Goal: Information Seeking & Learning: Learn about a topic

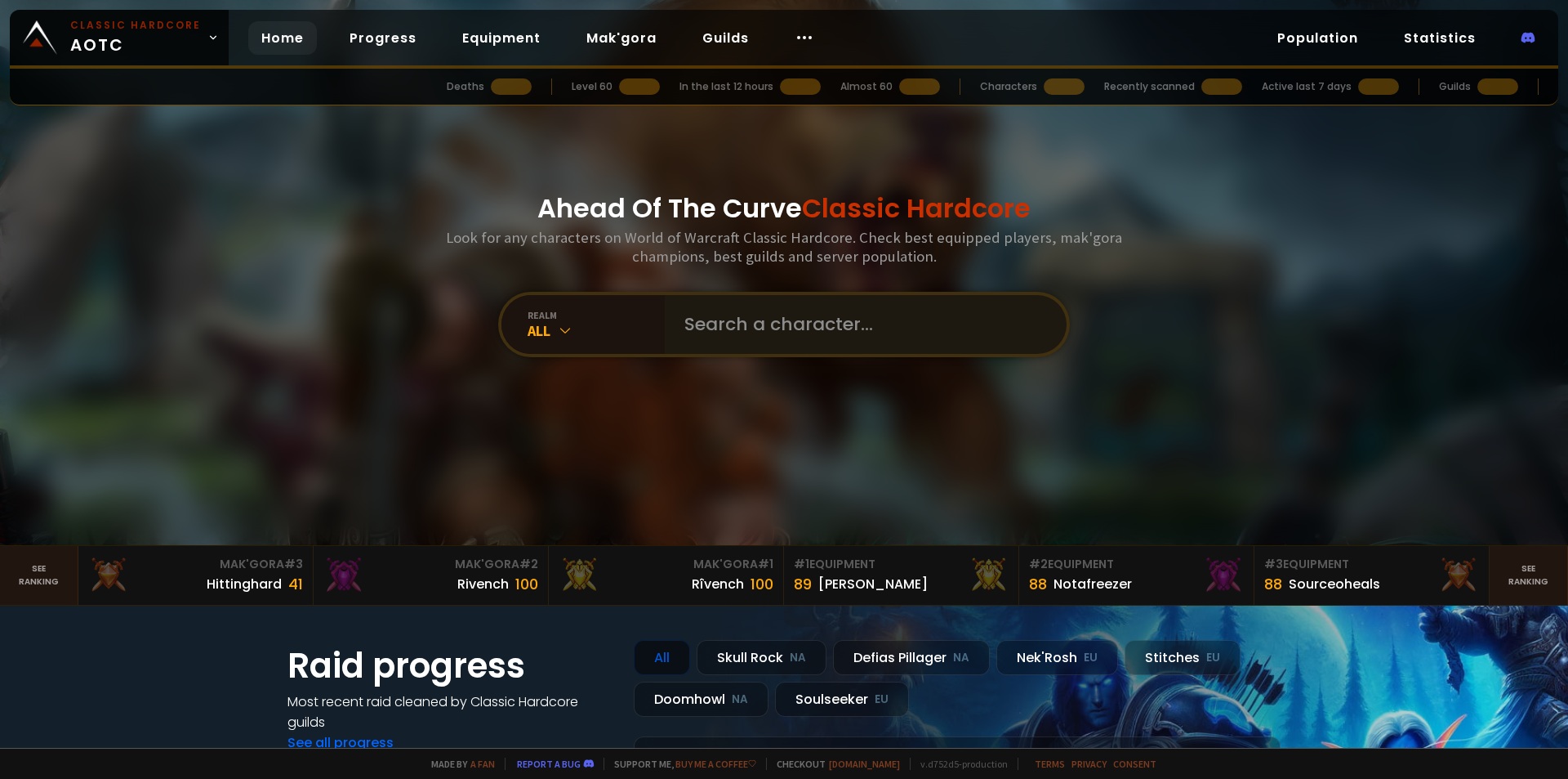
click at [728, 306] on input "text" at bounding box center [860, 324] width 372 height 59
type input "magicxx"
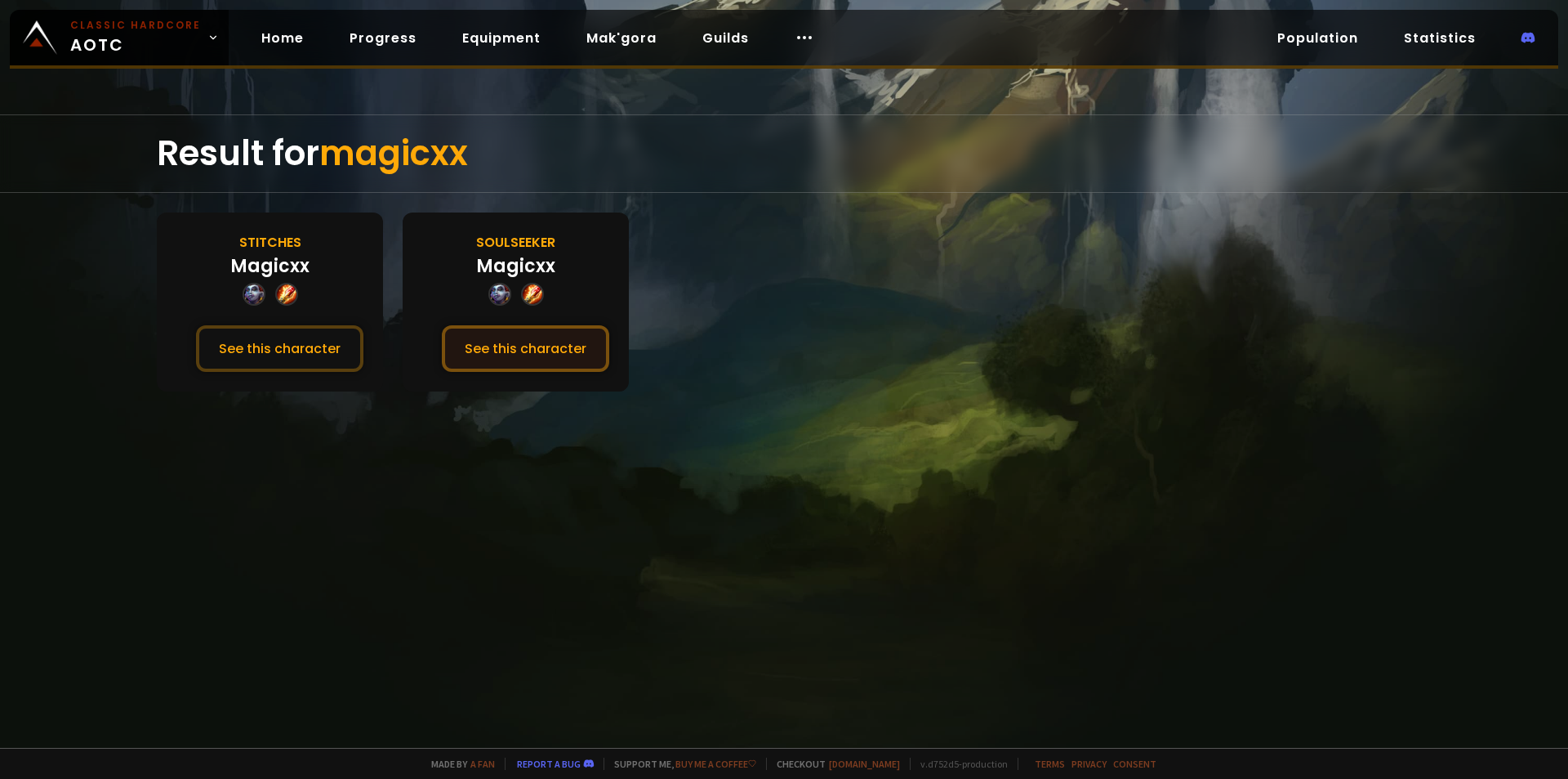
click at [484, 358] on button "See this character" at bounding box center [526, 348] width 168 height 46
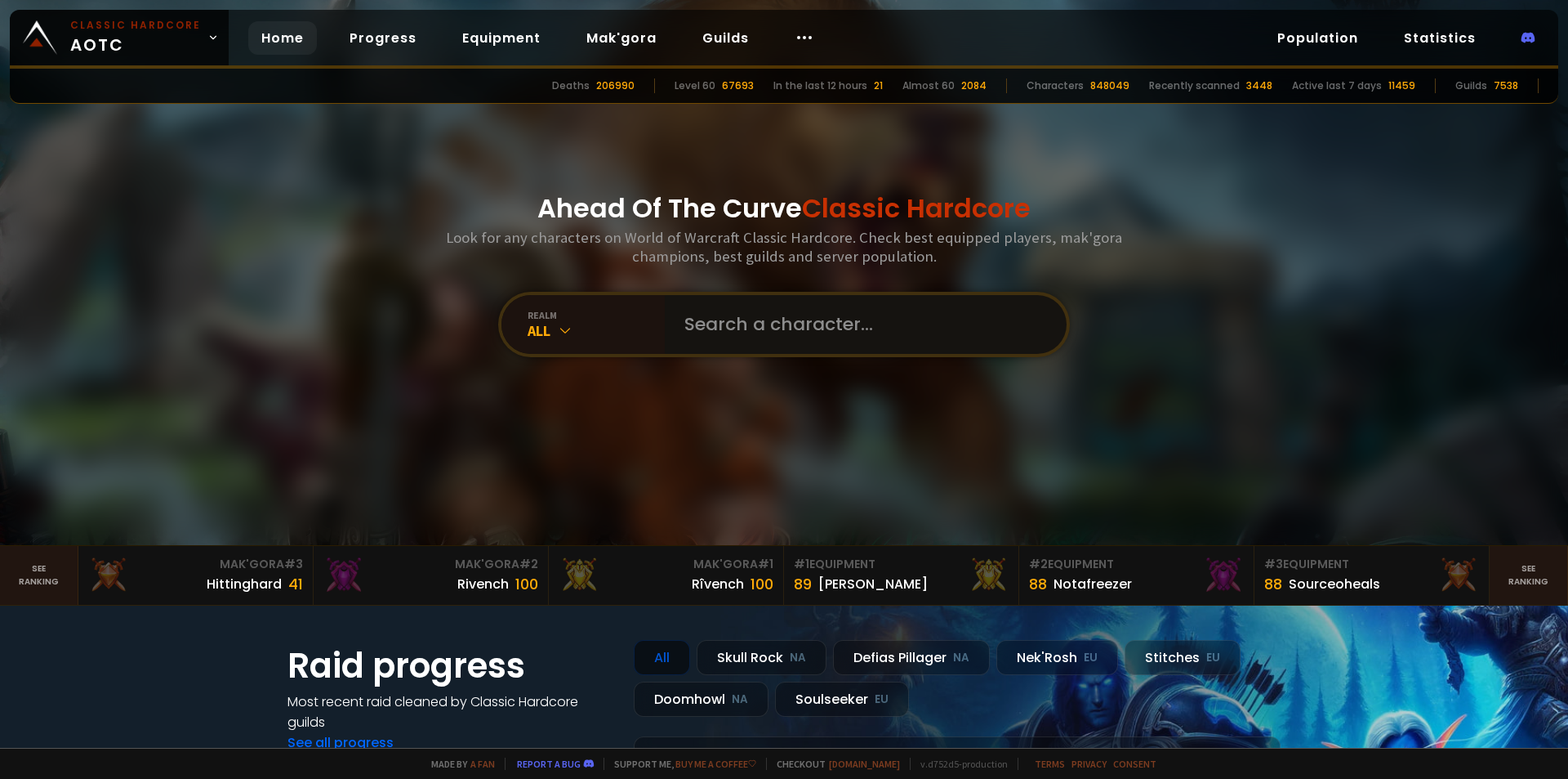
click at [740, 325] on input "text" at bounding box center [860, 324] width 372 height 59
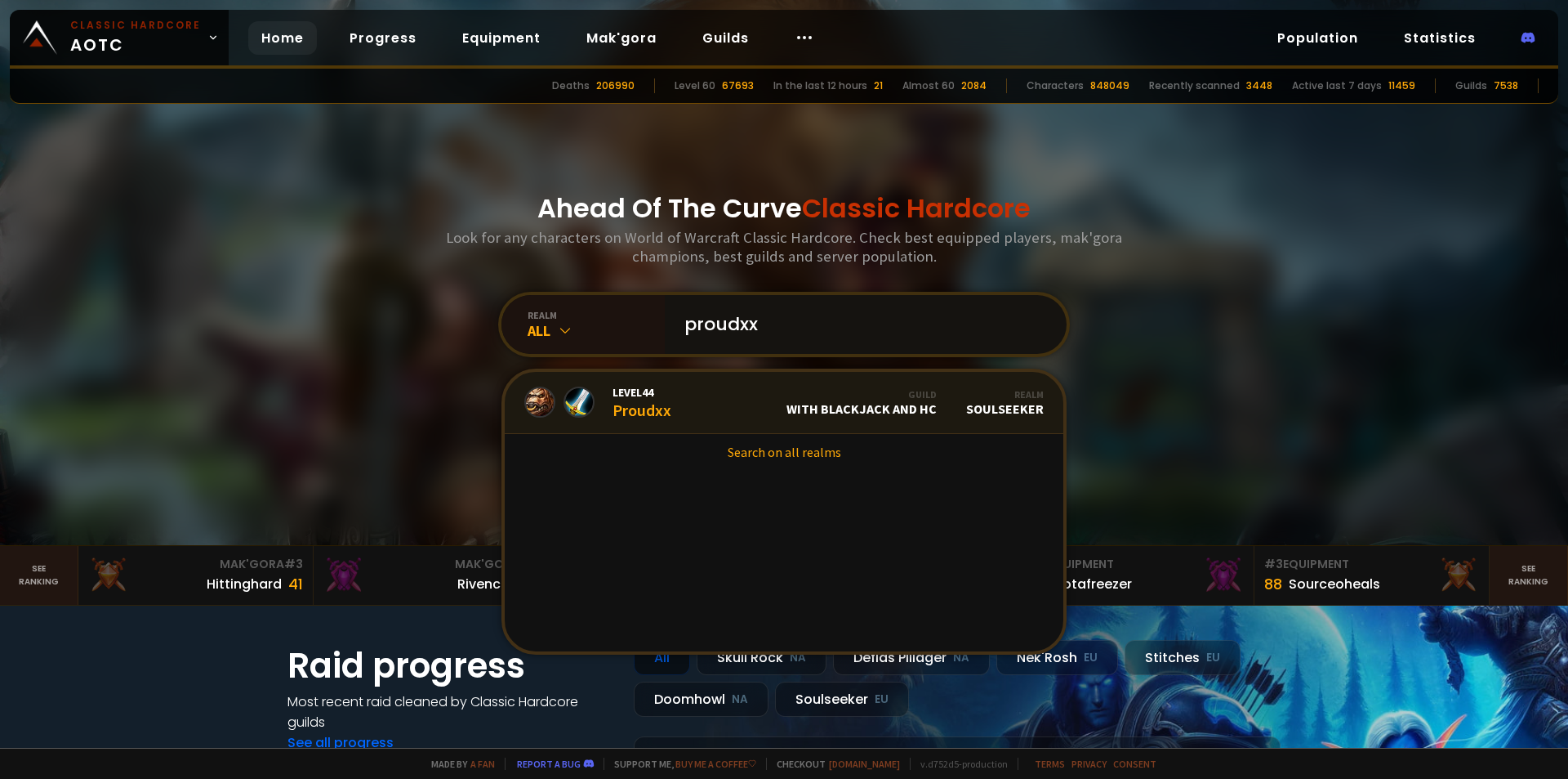
type input "proudxx"
click at [707, 412] on link "Level 44 Proudxx Guild With Blackjack and HC Realm Soulseeker" at bounding box center [783, 403] width 558 height 62
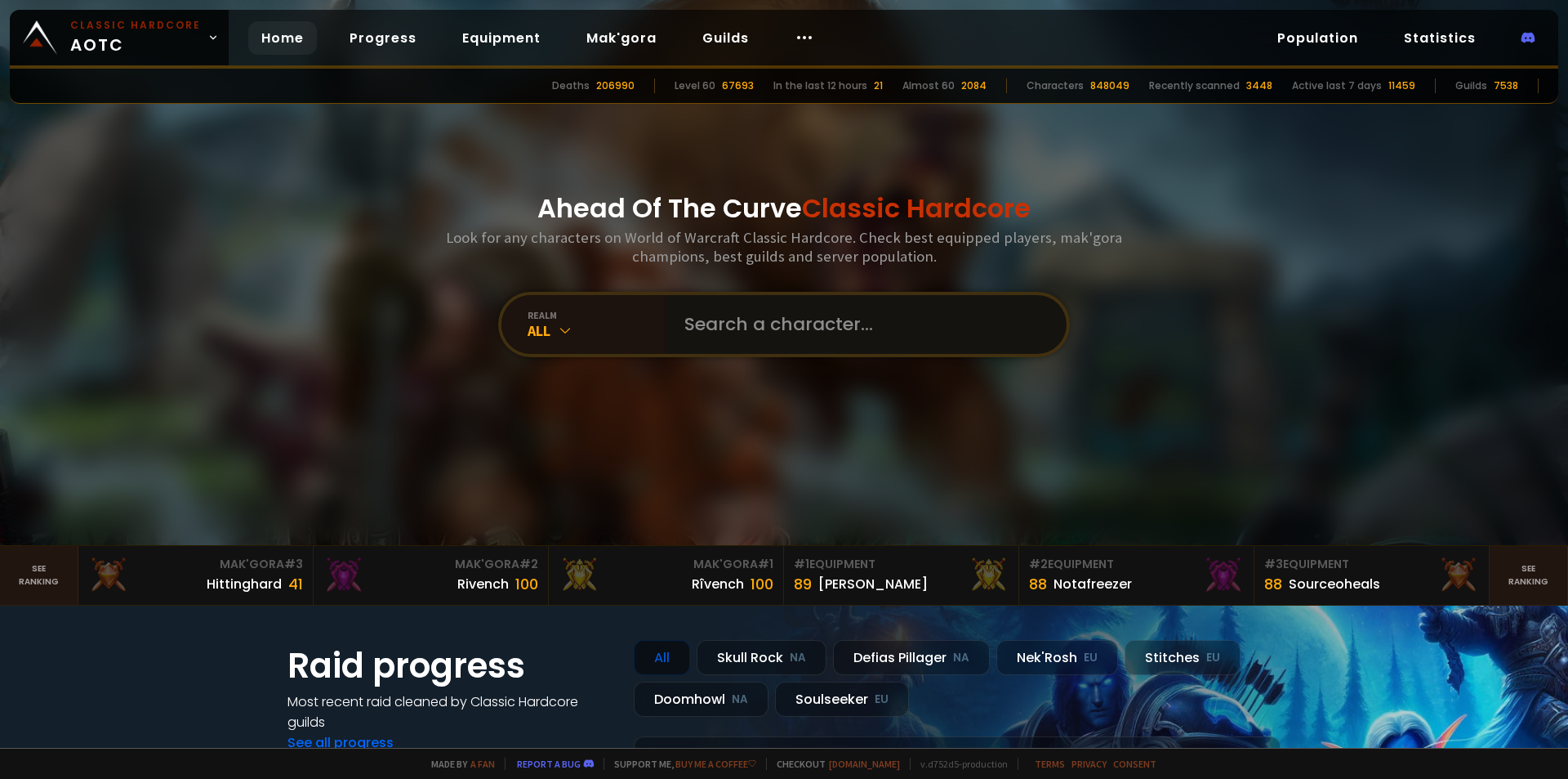
click at [685, 311] on input "text" at bounding box center [860, 324] width 372 height 59
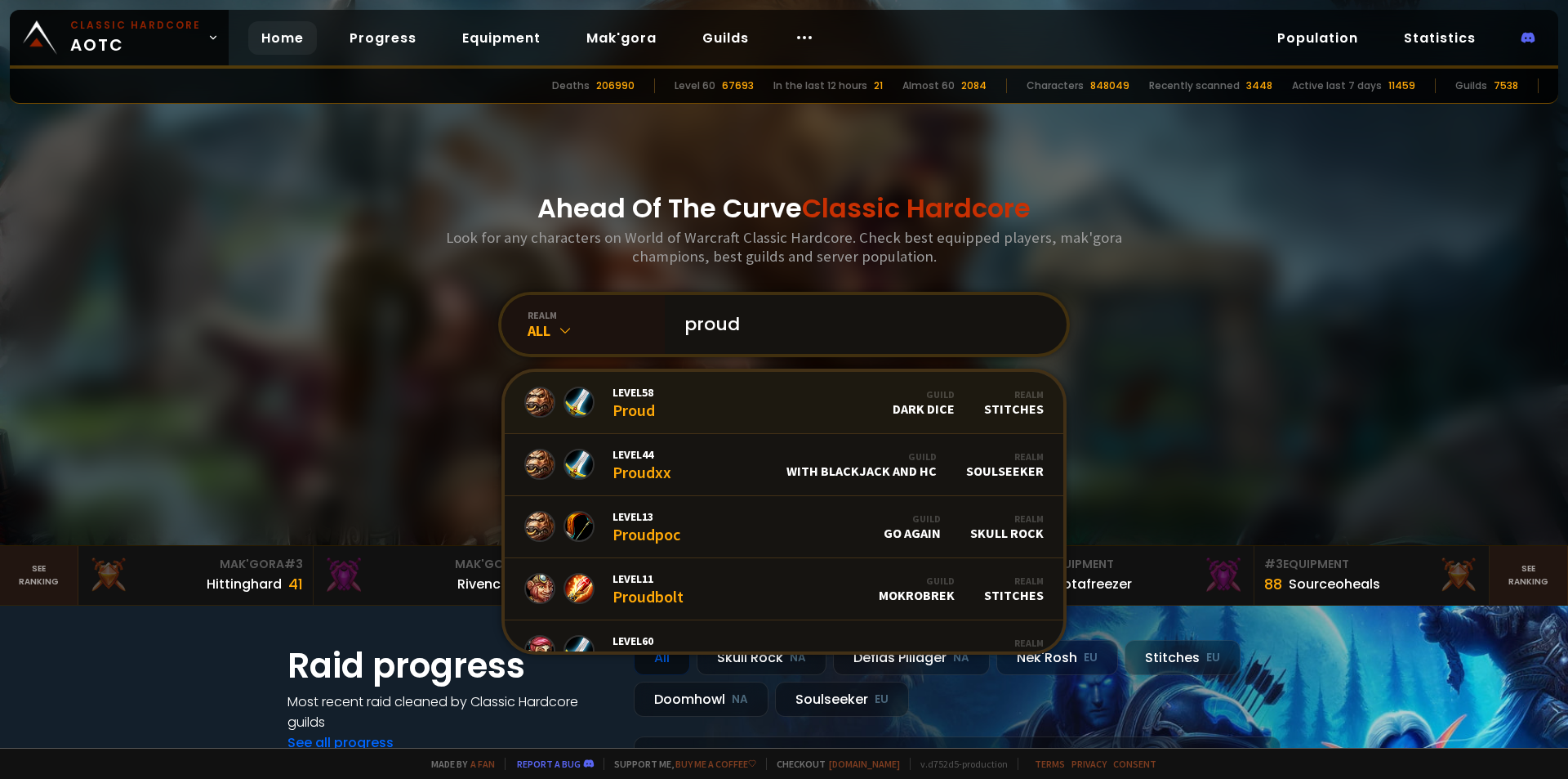
type input "proud"
click at [633, 389] on span "Level 58" at bounding box center [634, 392] width 43 height 15
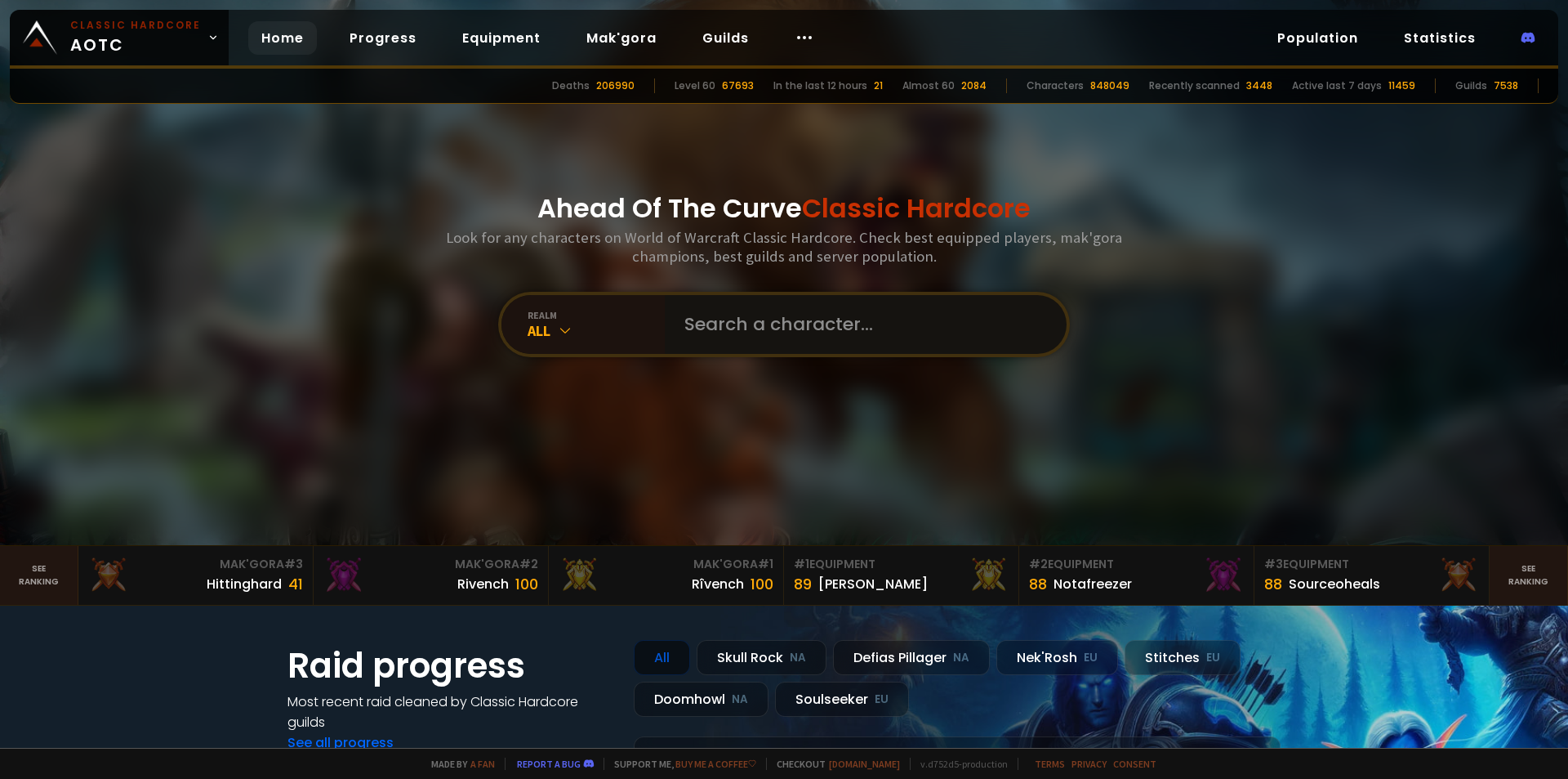
click at [717, 329] on input "text" at bounding box center [860, 324] width 372 height 59
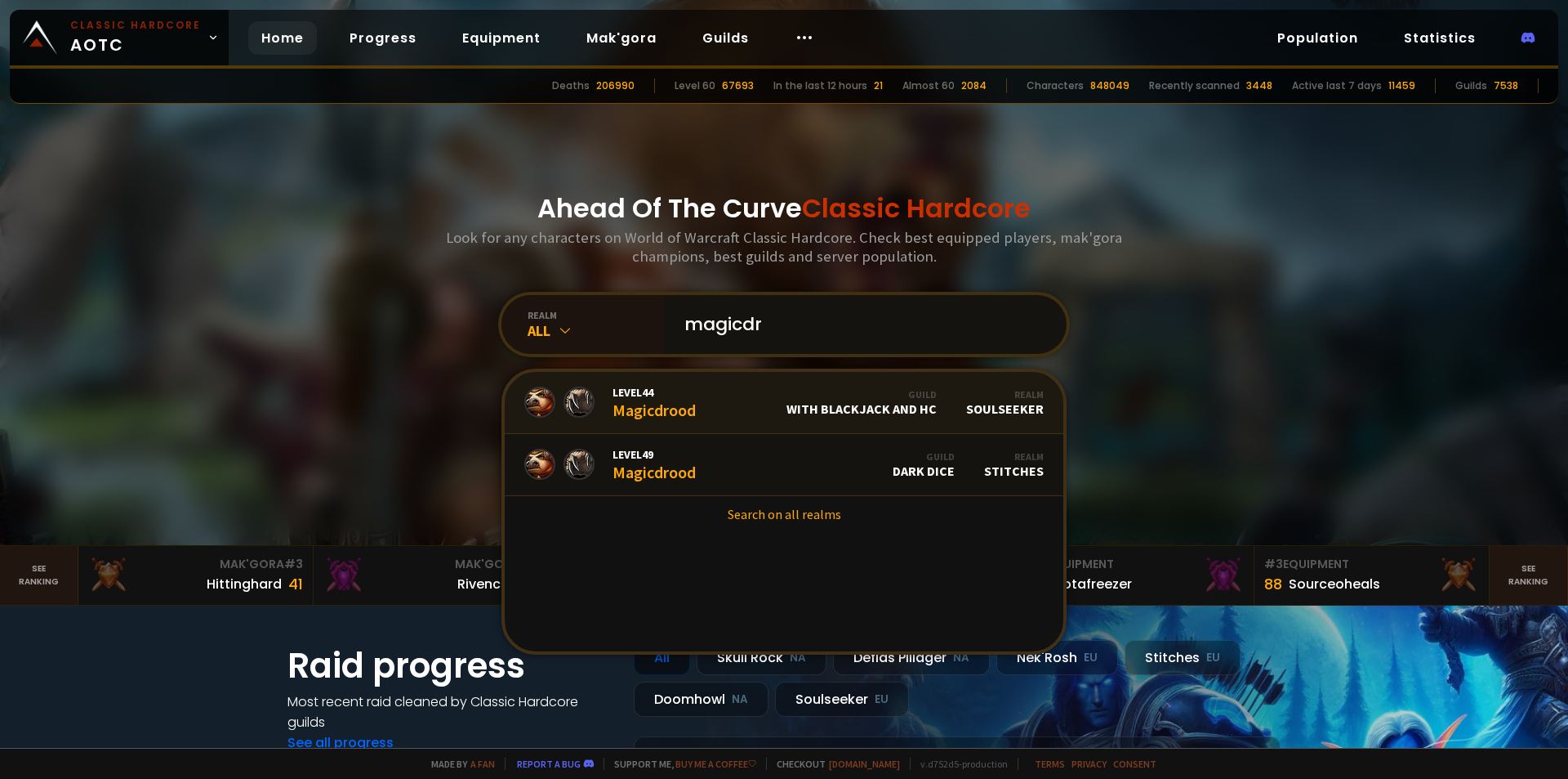
type input "magicdr"
click at [649, 393] on span "Level 44" at bounding box center [654, 392] width 83 height 15
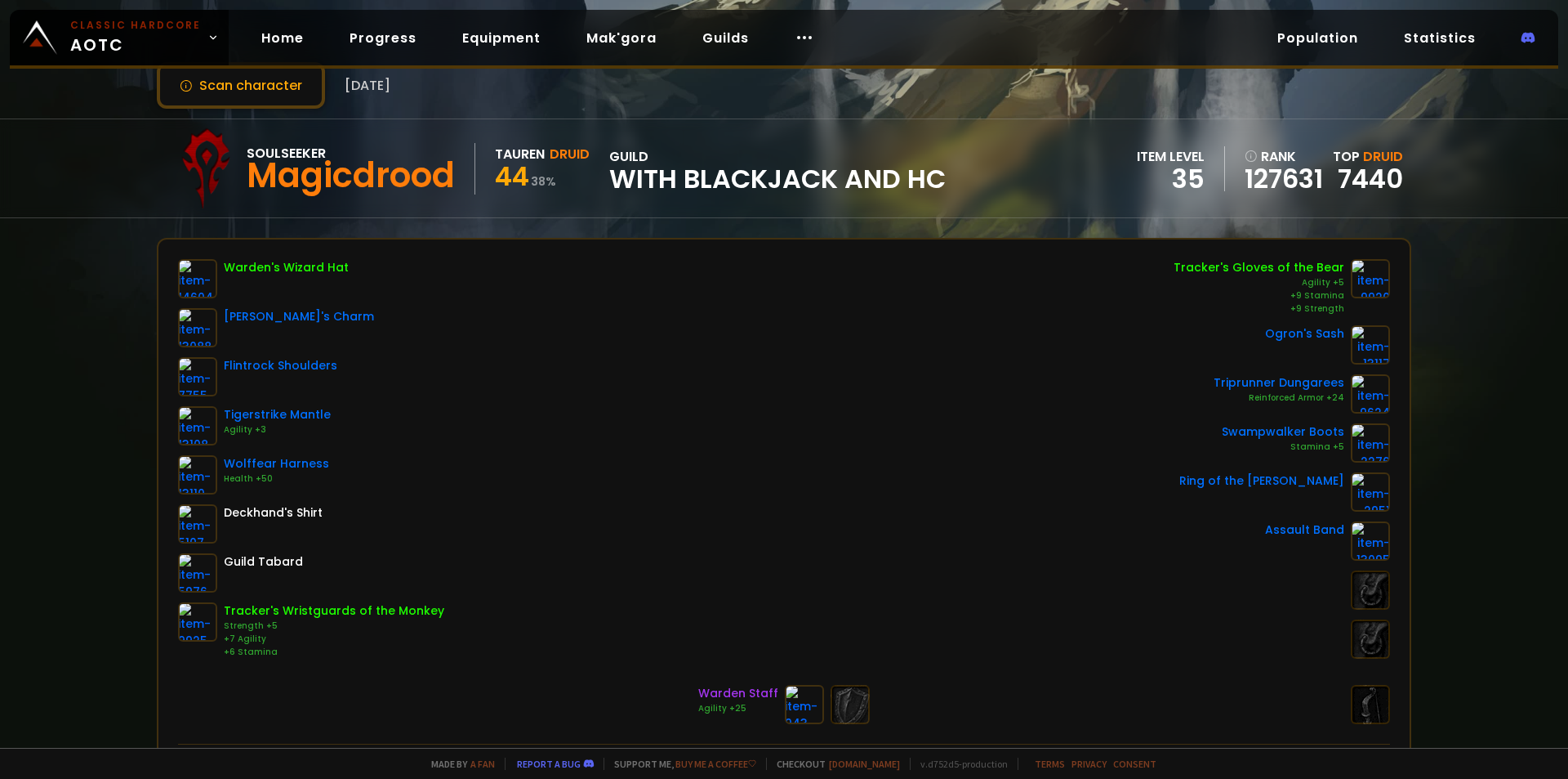
scroll to position [82, 0]
